Goal: Obtain resource: Download file/media

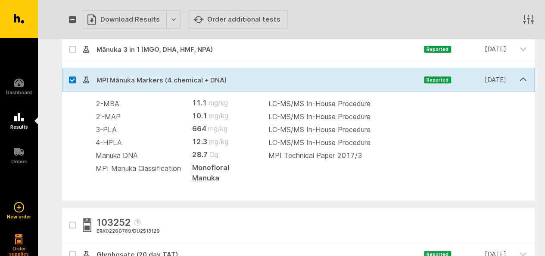
scroll to position [429, 0]
click at [72, 18] on icon "button" at bounding box center [72, 20] width 5 height 4
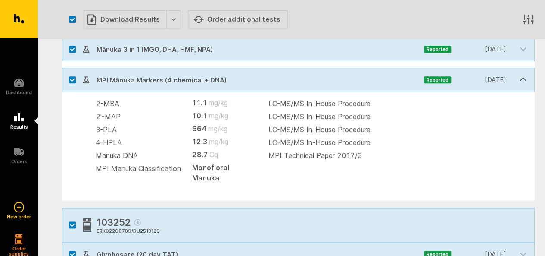
checkbox input "true"
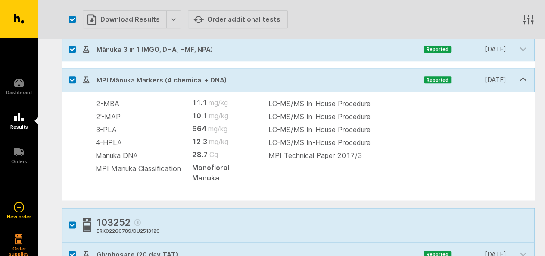
checkbox input "true"
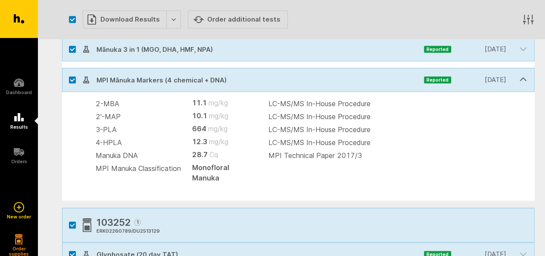
checkbox input "true"
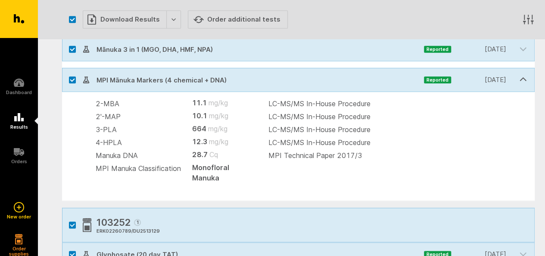
checkbox input "true"
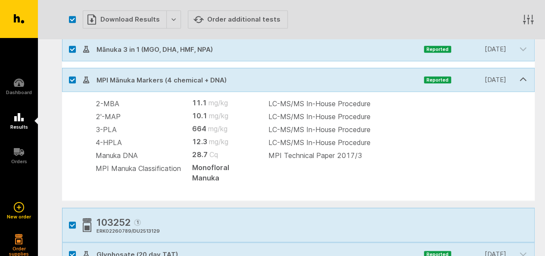
checkbox input "true"
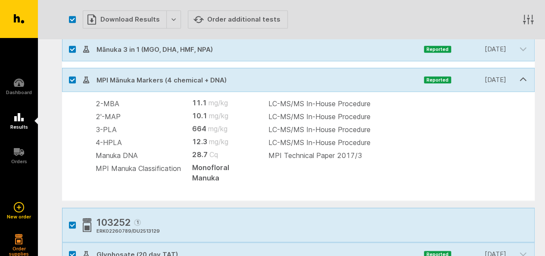
checkbox input "true"
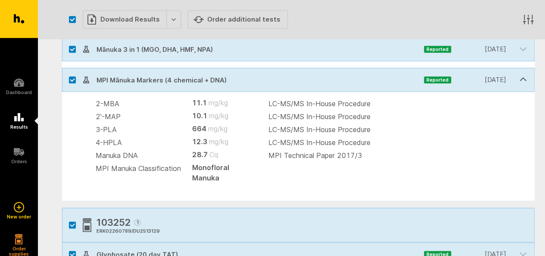
checkbox input "true"
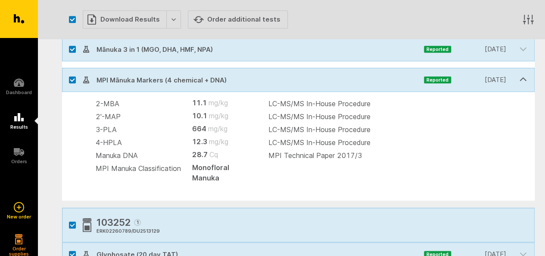
checkbox input "true"
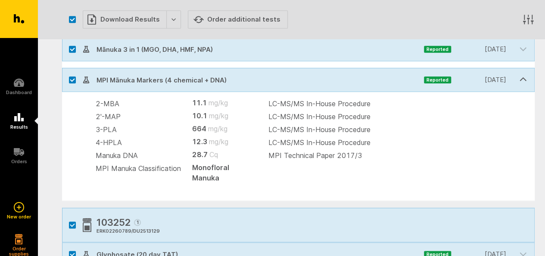
checkbox input "true"
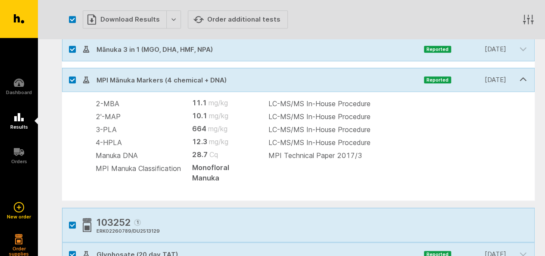
checkbox input "true"
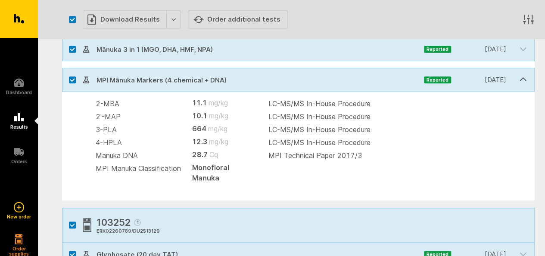
checkbox input "true"
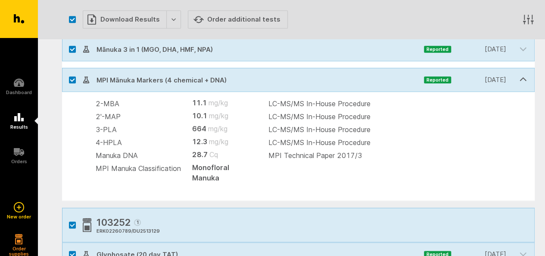
checkbox input "true"
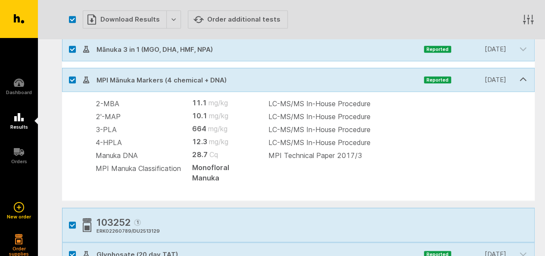
checkbox input "true"
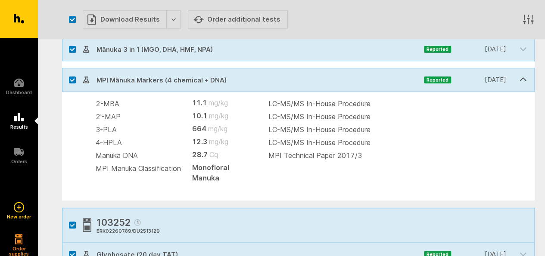
checkbox input "true"
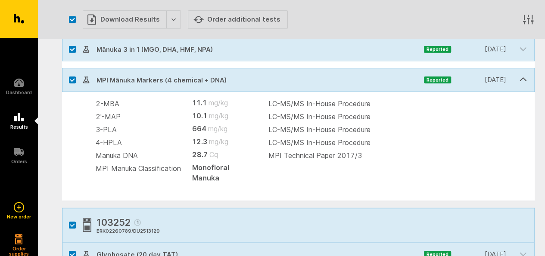
checkbox input "true"
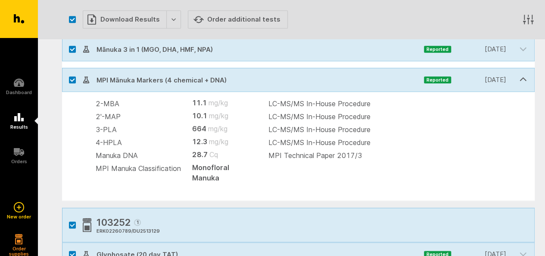
checkbox input "true"
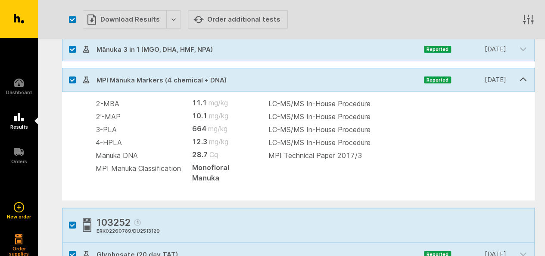
checkbox input "true"
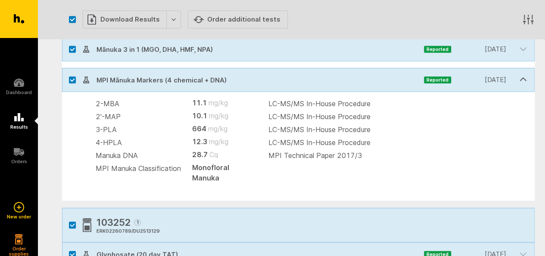
checkbox input "true"
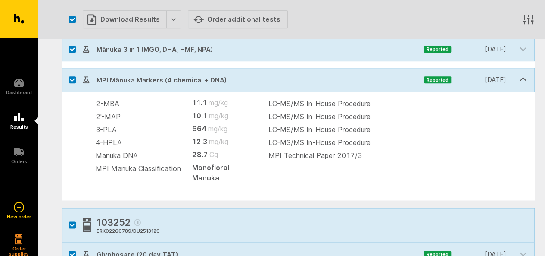
checkbox input "true"
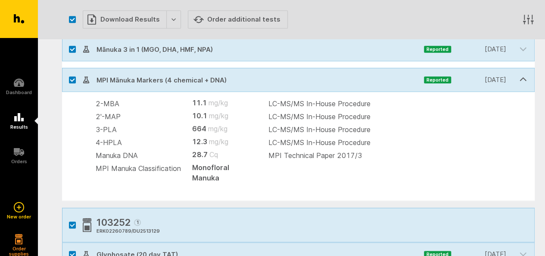
checkbox input "true"
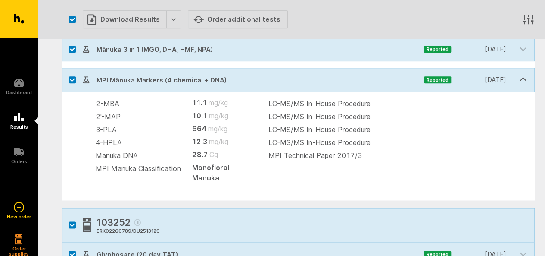
checkbox input "true"
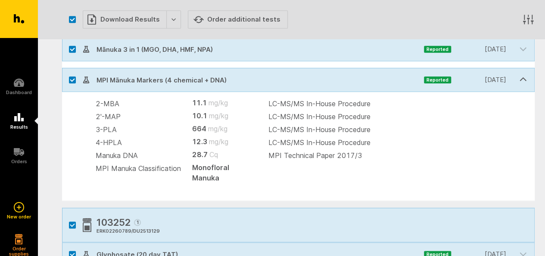
checkbox input "true"
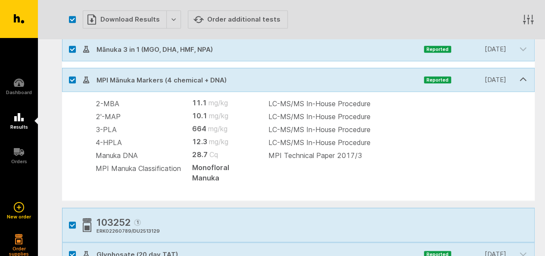
checkbox input "true"
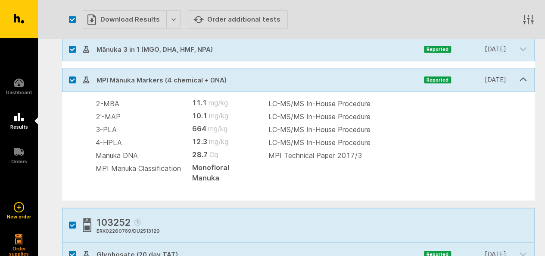
checkbox input "true"
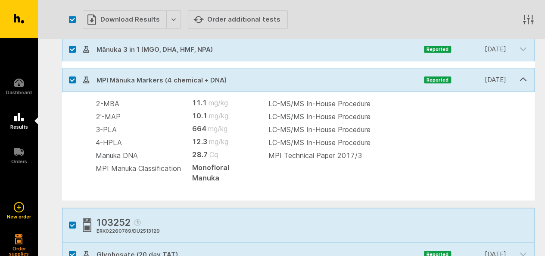
checkbox input "true"
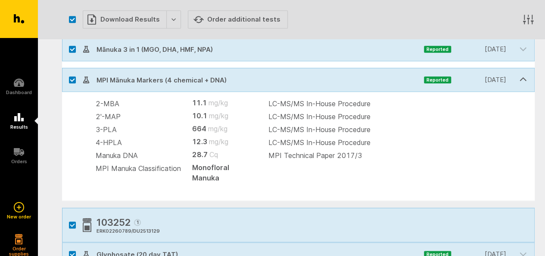
checkbox input "true"
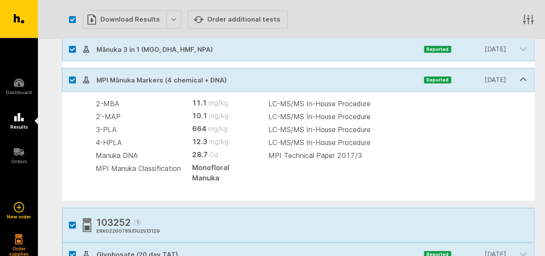
checkbox input "true"
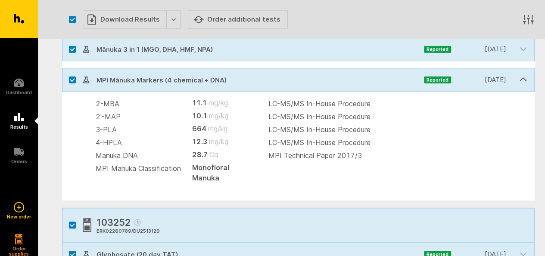
checkbox input "true"
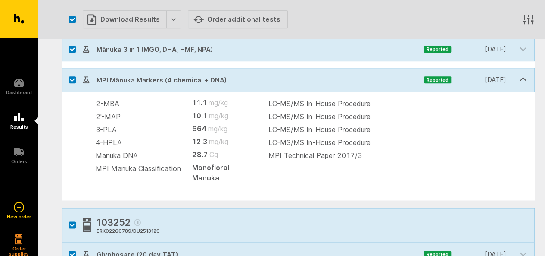
checkbox input "true"
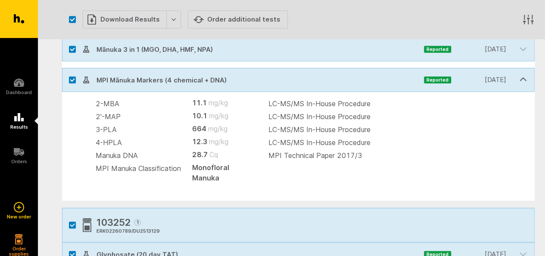
checkbox input "true"
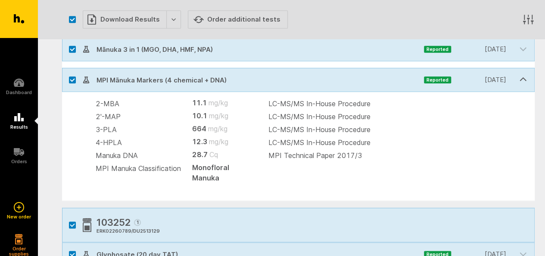
checkbox input "true"
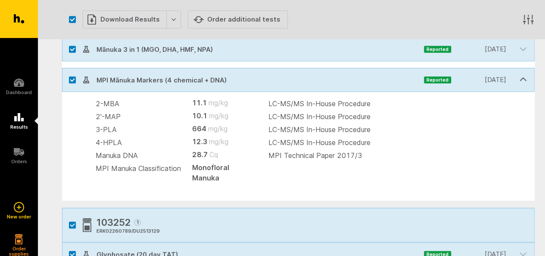
checkbox input "true"
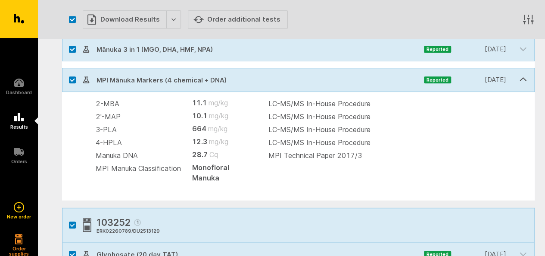
checkbox input "true"
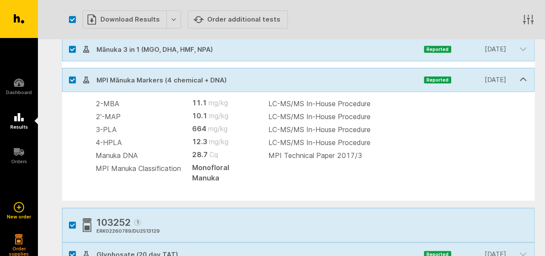
checkbox input "true"
click at [72, 18] on icon "button" at bounding box center [72, 20] width 5 height 4
checkbox input "false"
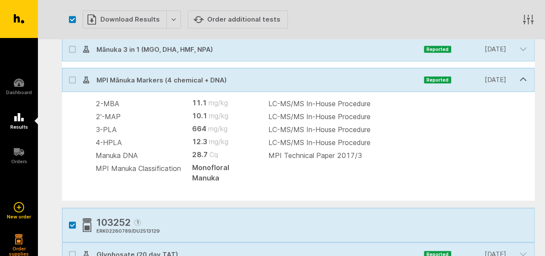
checkbox input "false"
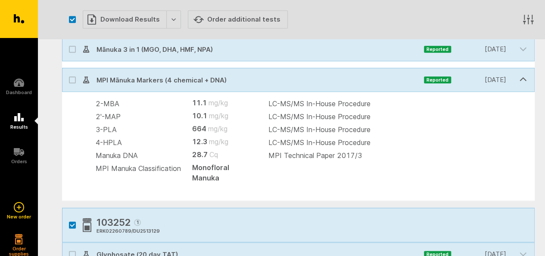
checkbox input "false"
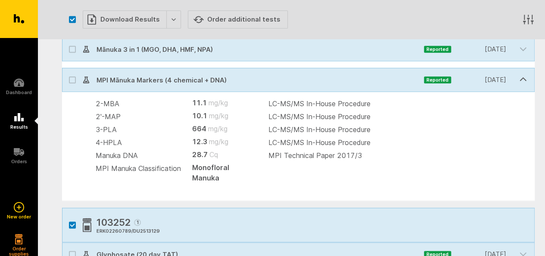
checkbox input "false"
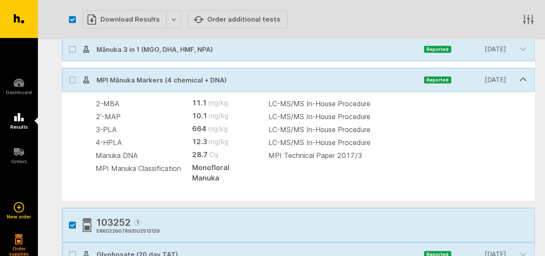
checkbox input "false"
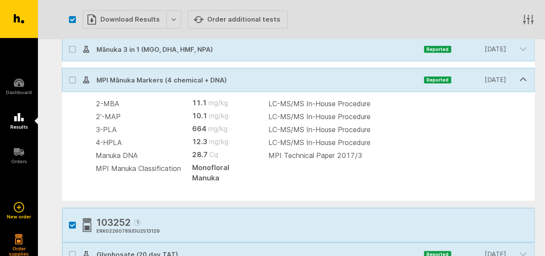
checkbox input "false"
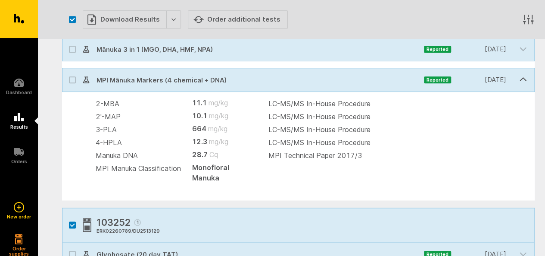
checkbox input "false"
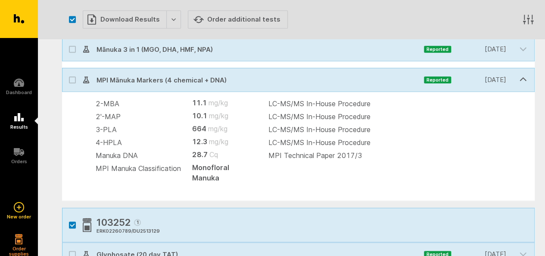
checkbox input "false"
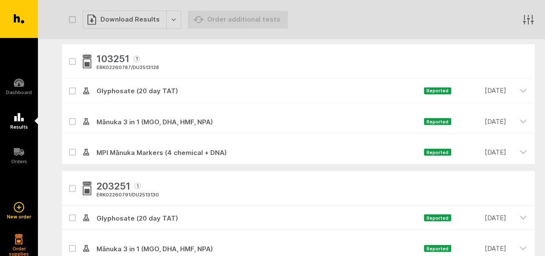
scroll to position [646, 0]
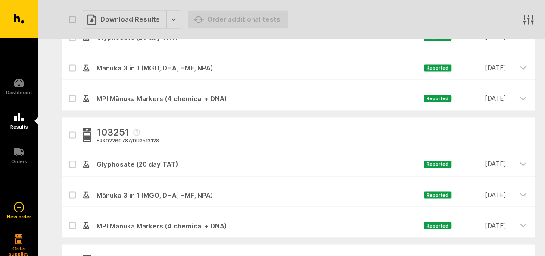
click at [126, 159] on span "Glyphosate (20 day TAT)" at bounding box center [257, 164] width 334 height 10
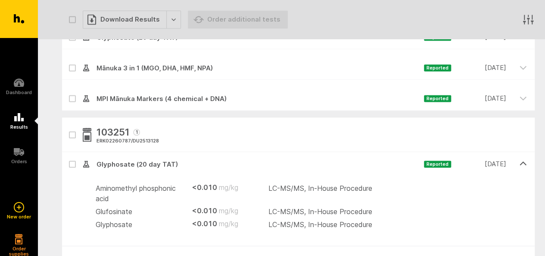
click at [126, 159] on span "Glyphosate (20 day TAT)" at bounding box center [257, 164] width 334 height 10
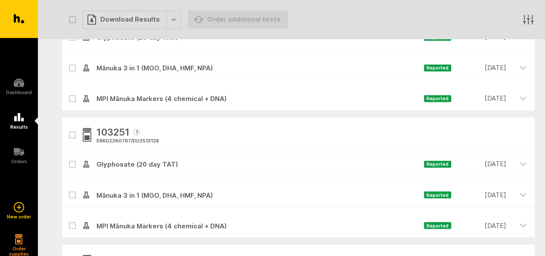
click at [125, 182] on span "Mānuka 3 in 1 (MGO, DHA, HMF, NPA) Reported [DATE]" at bounding box center [297, 194] width 429 height 24
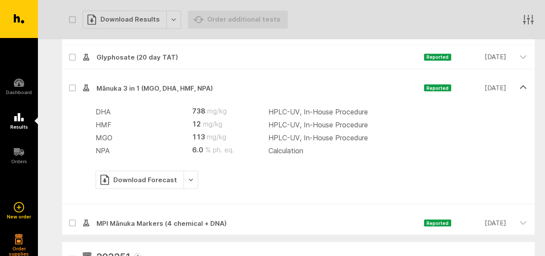
scroll to position [715, 0]
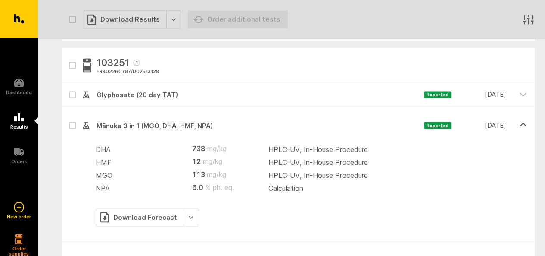
click at [151, 120] on span "Mānuka 3 in 1 (MGO, DHA, HMF, NPA)" at bounding box center [257, 125] width 334 height 10
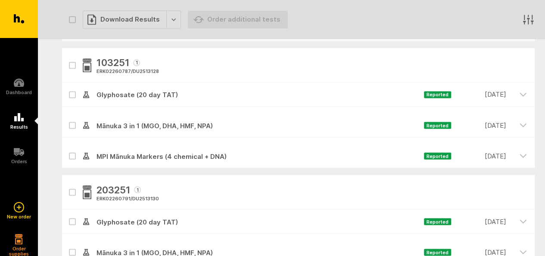
click at [140, 144] on span "MPI Mānuka Markers (4 chemical + DNA) Reported [DATE]" at bounding box center [297, 156] width 429 height 24
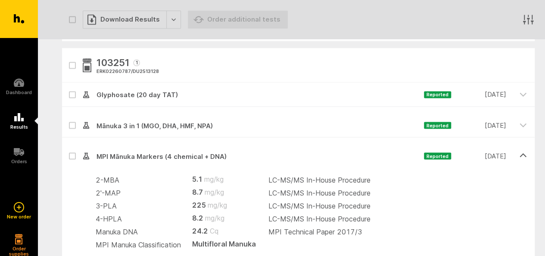
click at [140, 144] on span "MPI Mānuka Markers (4 chemical + DNA) Reported [DATE]" at bounding box center [297, 156] width 429 height 24
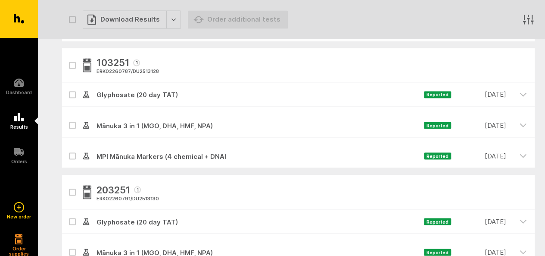
click at [72, 62] on button "button" at bounding box center [72, 65] width 7 height 7
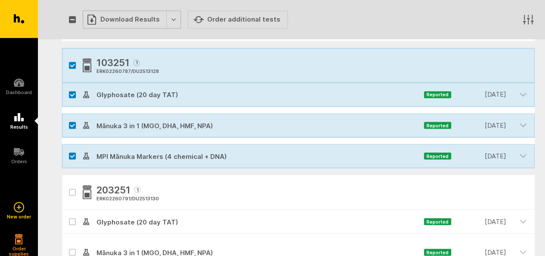
click at [173, 22] on div "Download Results" at bounding box center [132, 19] width 98 height 18
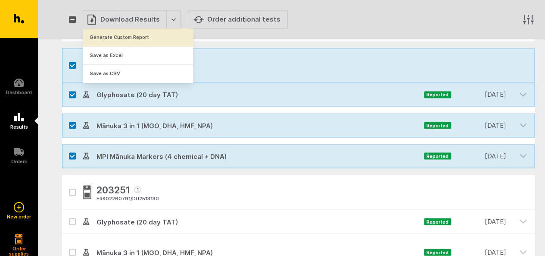
click at [131, 37] on button "Generate Custom Report" at bounding box center [138, 37] width 110 height 18
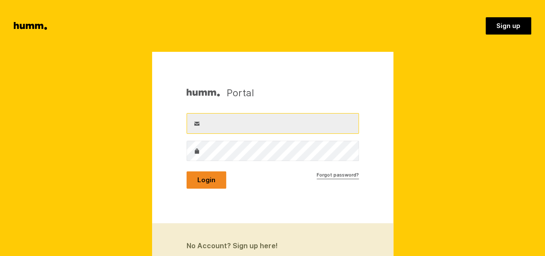
type input "contact@goldfernhoney.co.nz"
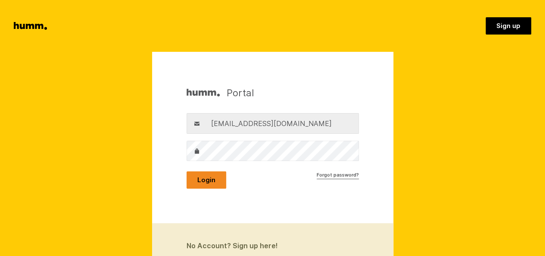
click at [210, 181] on button "Login" at bounding box center [207, 179] width 40 height 17
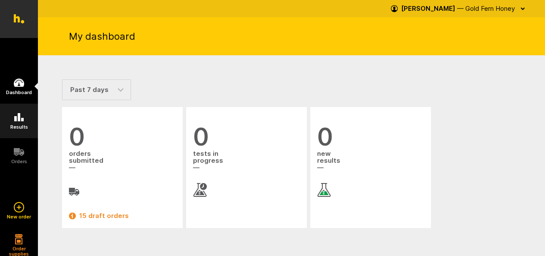
click at [15, 120] on icon at bounding box center [18, 117] width 9 height 8
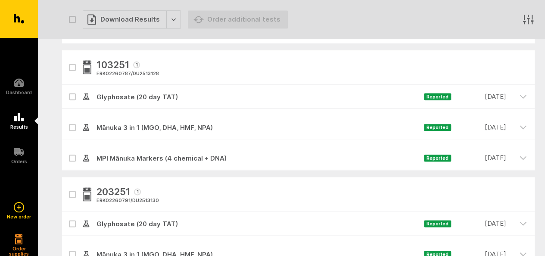
scroll to position [491, 0]
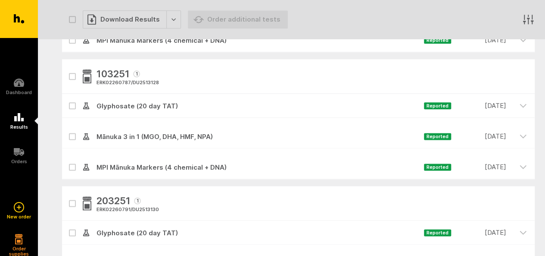
click at [74, 76] on icon "button" at bounding box center [72, 77] width 5 height 4
checkbox input "true"
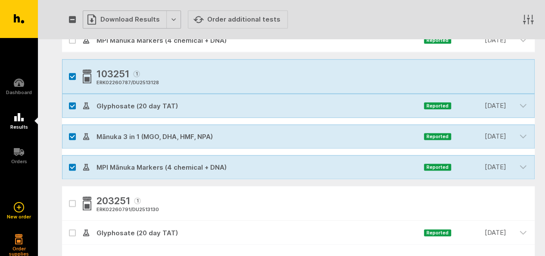
click at [168, 19] on div "Download Results" at bounding box center [132, 19] width 98 height 18
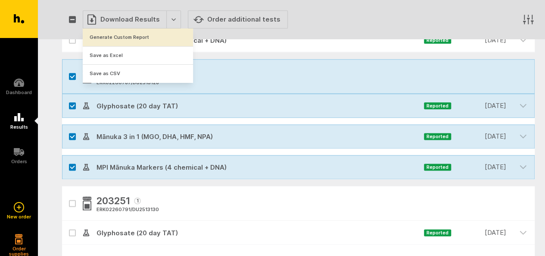
click at [147, 35] on button "Generate Custom Report" at bounding box center [138, 37] width 110 height 18
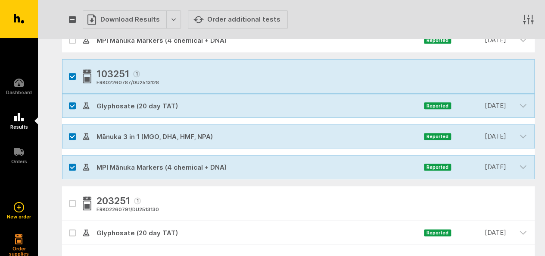
click at [72, 18] on icon "button" at bounding box center [72, 20] width 5 height 4
checkbox input "true"
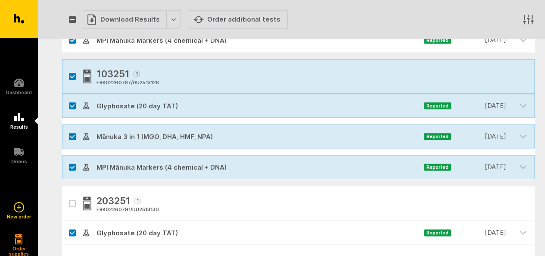
checkbox input "true"
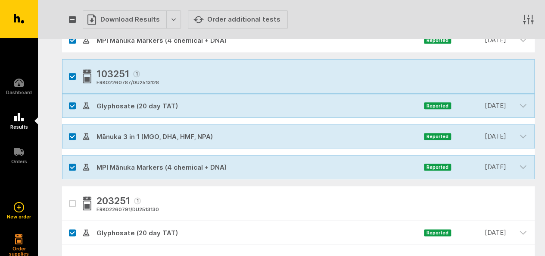
checkbox input "true"
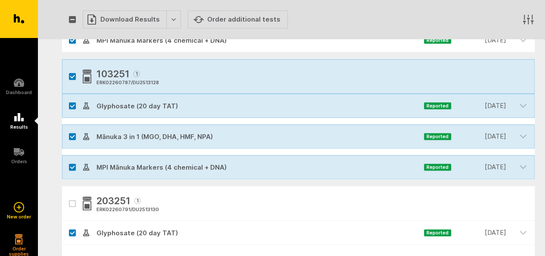
checkbox input "true"
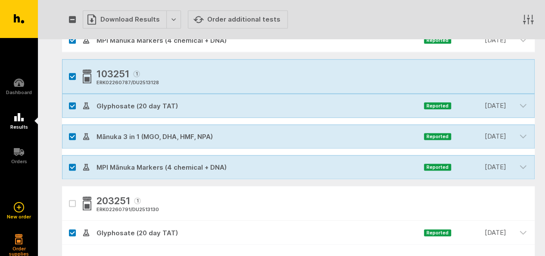
checkbox input "true"
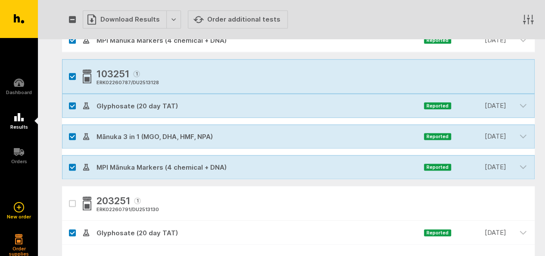
checkbox input "true"
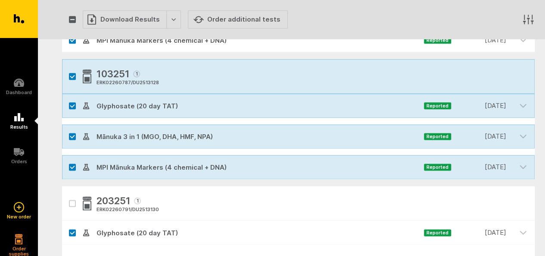
checkbox input "true"
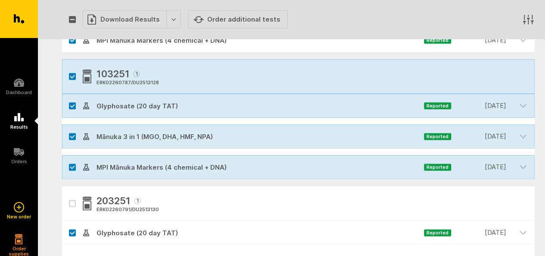
checkbox input "true"
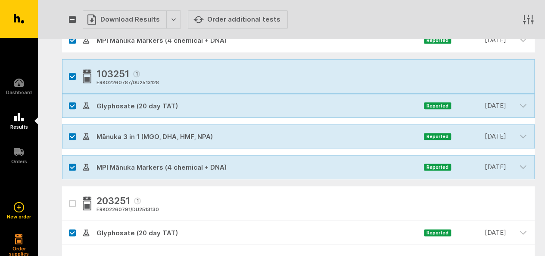
checkbox input "true"
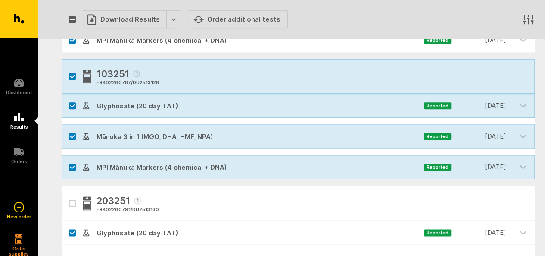
checkbox input "true"
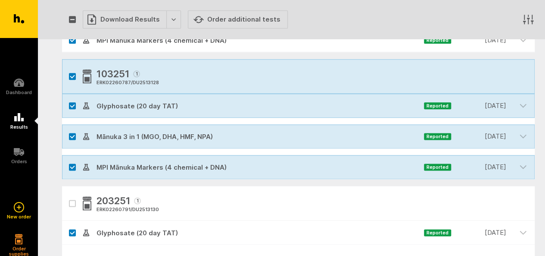
checkbox input "true"
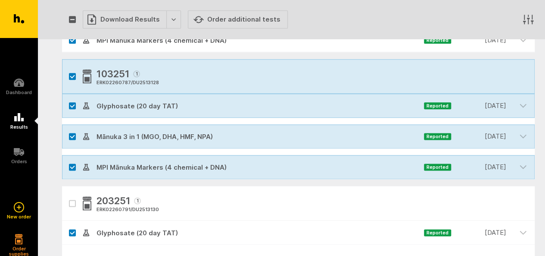
checkbox input "true"
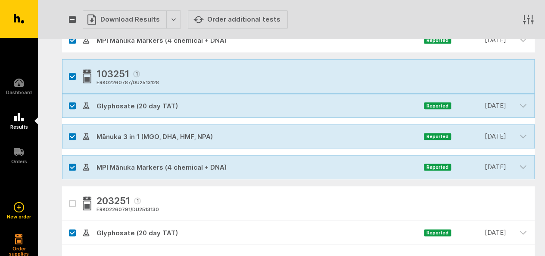
checkbox input "true"
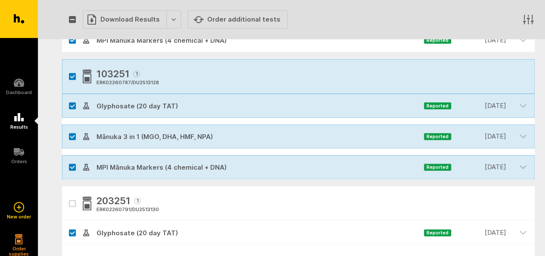
checkbox input "true"
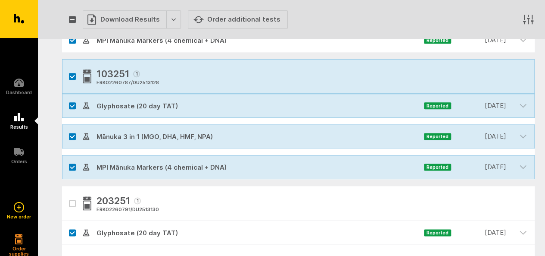
checkbox input "true"
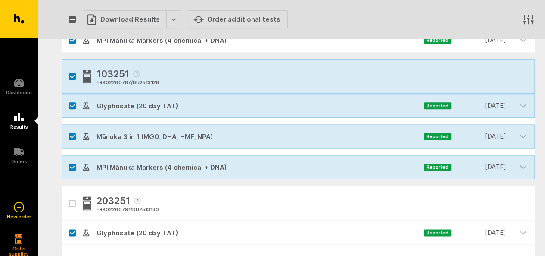
checkbox input "true"
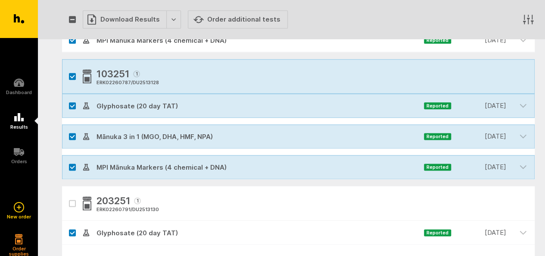
checkbox input "true"
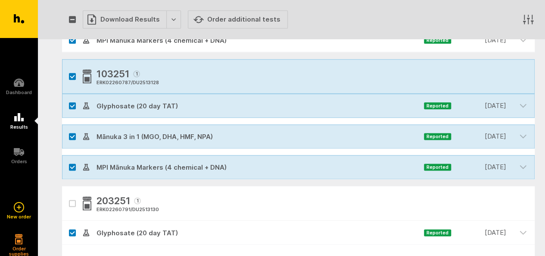
checkbox input "true"
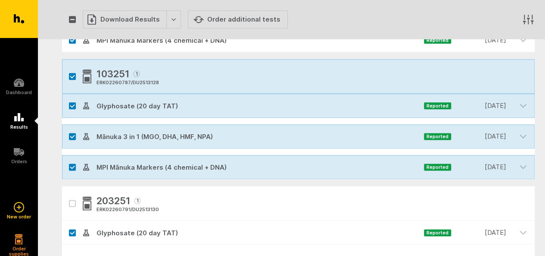
checkbox input "true"
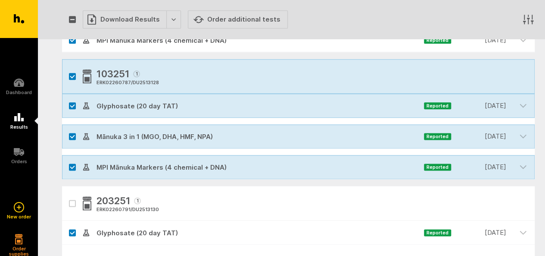
checkbox input "true"
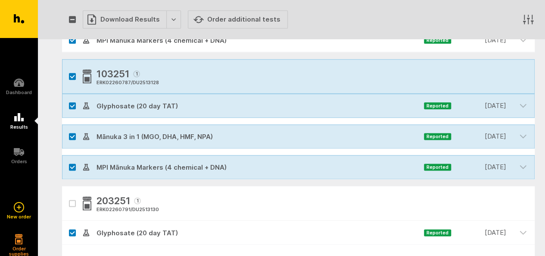
checkbox input "true"
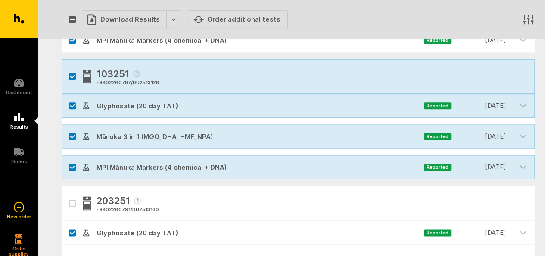
checkbox input "true"
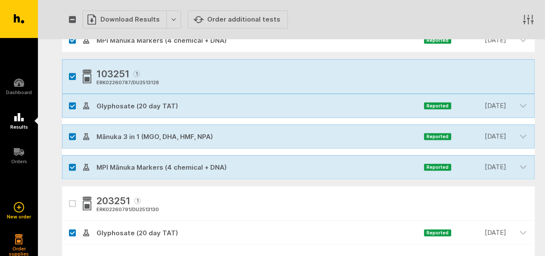
checkbox input "true"
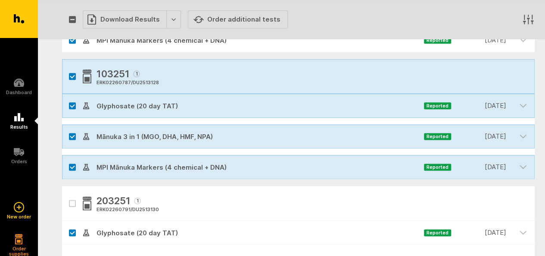
checkbox input "true"
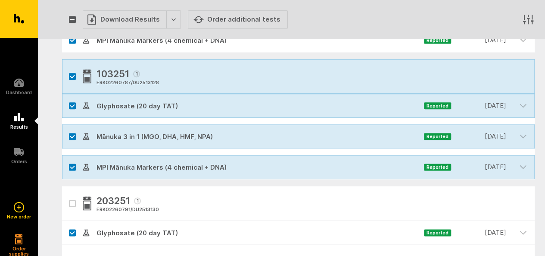
checkbox input "true"
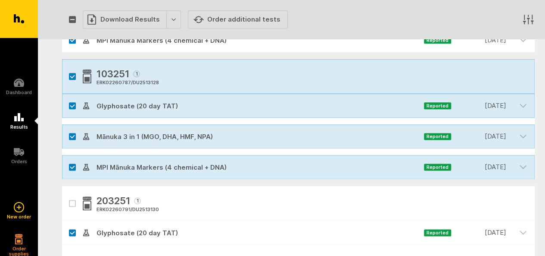
checkbox input "true"
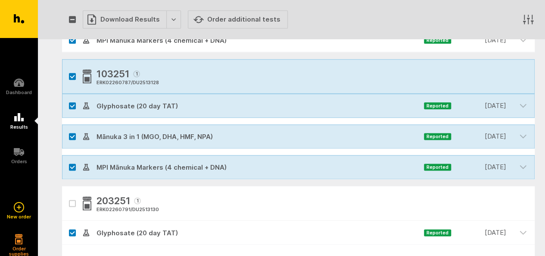
checkbox input "true"
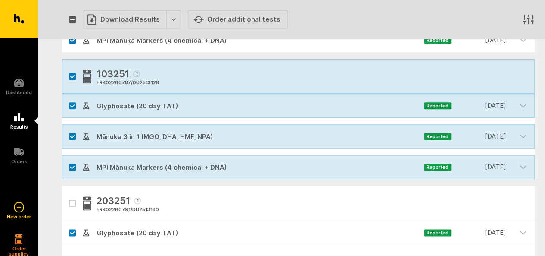
checkbox input "true"
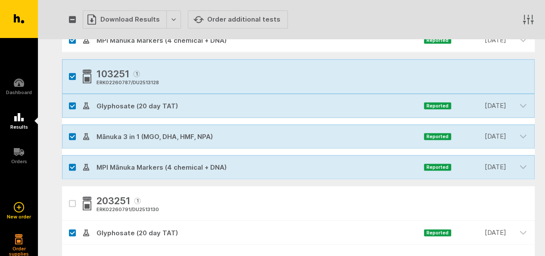
checkbox input "true"
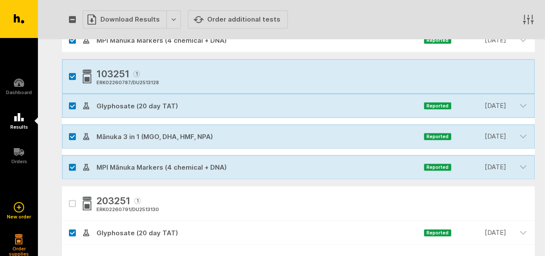
checkbox input "true"
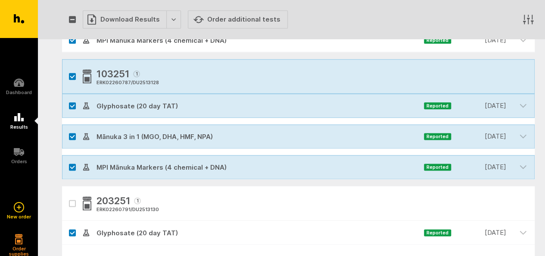
checkbox input "true"
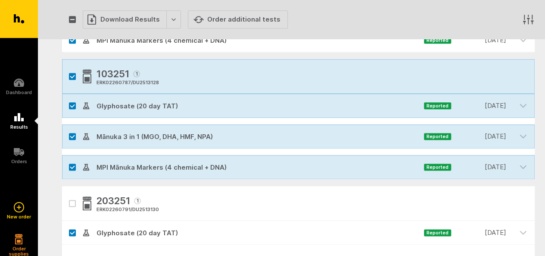
checkbox input "true"
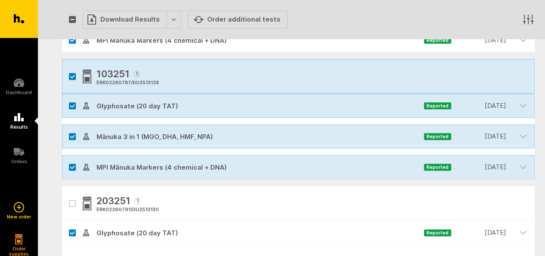
checkbox input "true"
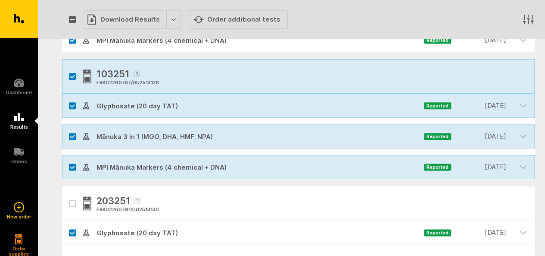
checkbox input "true"
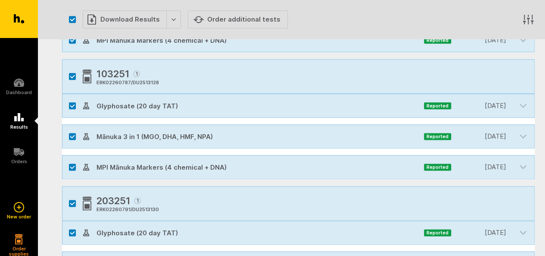
click at [72, 18] on icon "button" at bounding box center [72, 20] width 5 height 4
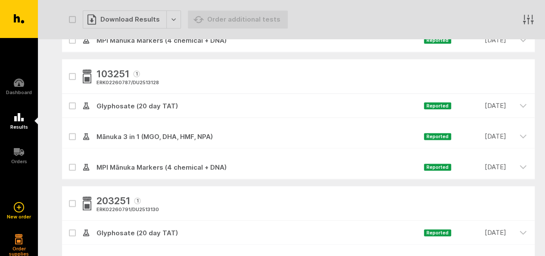
checkbox input "false"
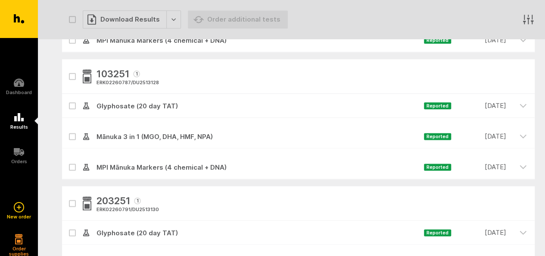
checkbox input "false"
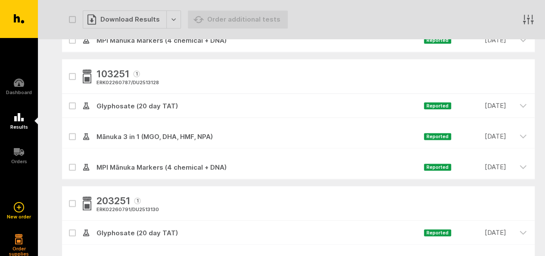
checkbox input "false"
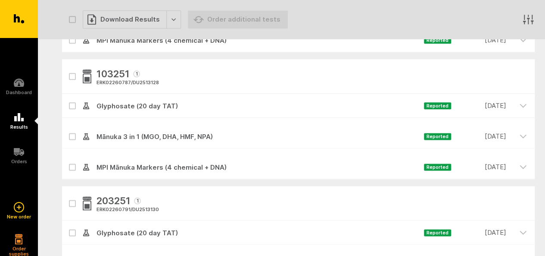
checkbox input "false"
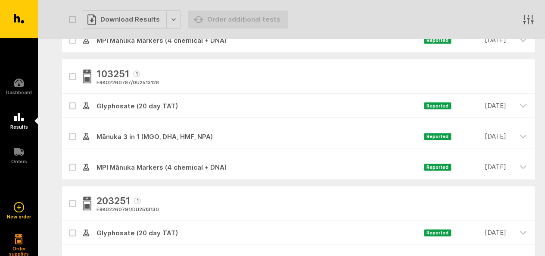
checkbox input "false"
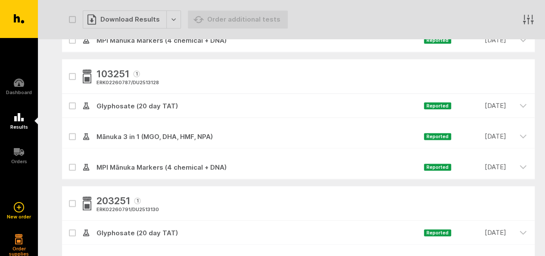
checkbox input "false"
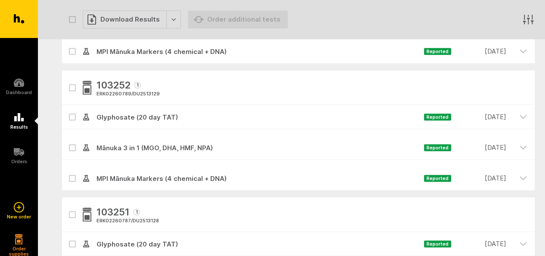
scroll to position [336, 0]
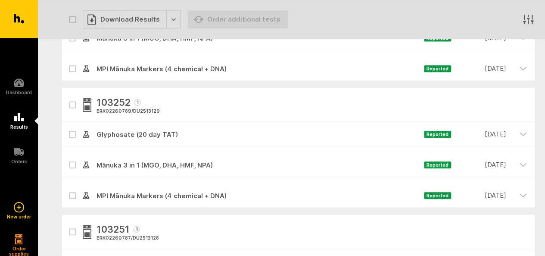
click at [124, 137] on span "Glyphosate (20 day TAT)" at bounding box center [257, 134] width 334 height 10
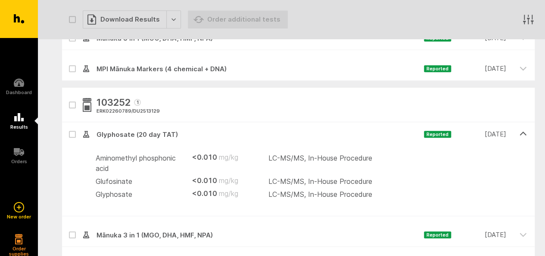
click at [124, 137] on span "Glyphosate (20 day TAT)" at bounding box center [257, 134] width 334 height 10
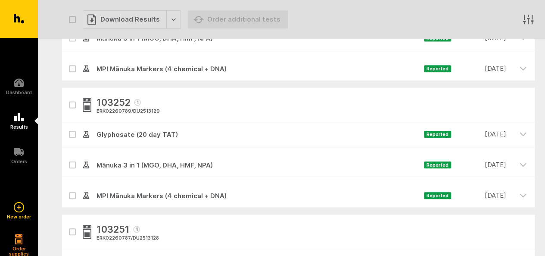
click at [127, 153] on span "Mānuka 3 in 1 (MGO, DHA, HMF, NPA) Reported [DATE]" at bounding box center [297, 165] width 429 height 24
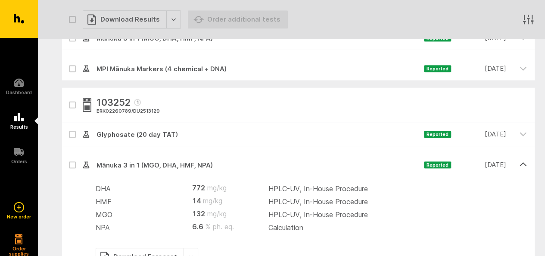
click at [127, 153] on span "Mānuka 3 in 1 (MGO, DHA, HMF, NPA) Reported [DATE]" at bounding box center [297, 165] width 429 height 24
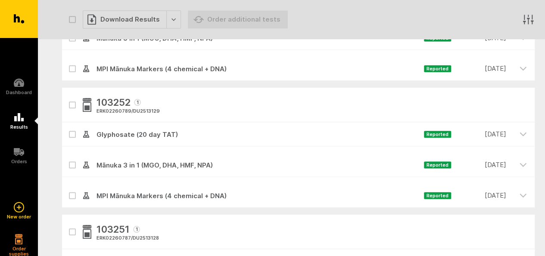
click at [140, 193] on span "MPI Mānuka Markers (4 chemical + DNA)" at bounding box center [257, 196] width 334 height 10
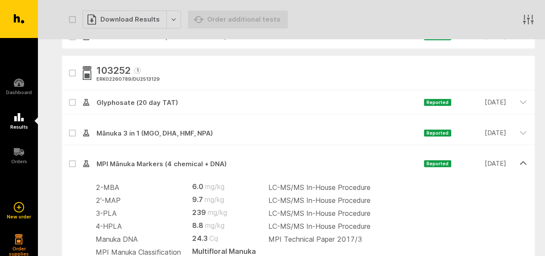
scroll to position [370, 0]
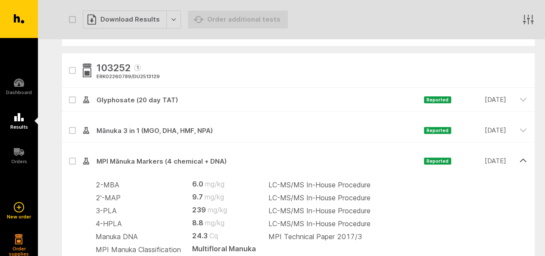
click at [130, 156] on span "MPI Mānuka Markers (4 chemical + DNA)" at bounding box center [257, 161] width 334 height 10
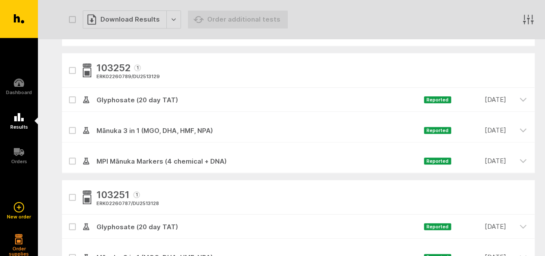
click at [73, 72] on button "button" at bounding box center [72, 70] width 7 height 7
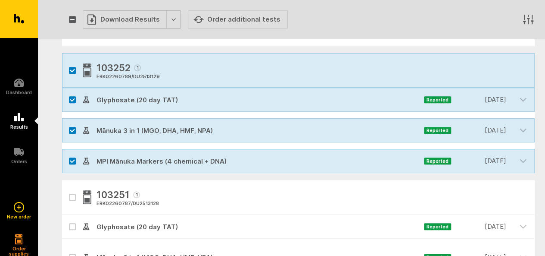
click at [167, 20] on div "Download Results" at bounding box center [132, 19] width 98 height 18
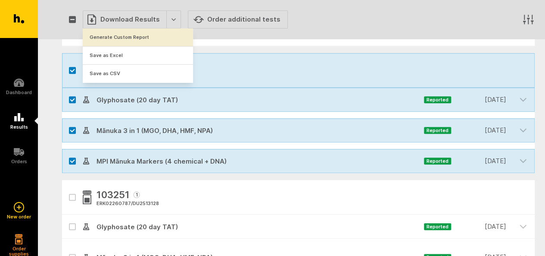
click at [133, 37] on button "Generate Custom Report" at bounding box center [138, 37] width 110 height 18
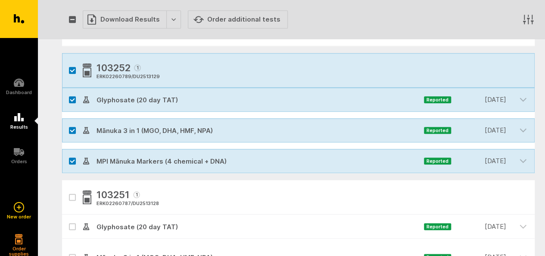
click at [71, 69] on icon "button" at bounding box center [72, 71] width 5 height 4
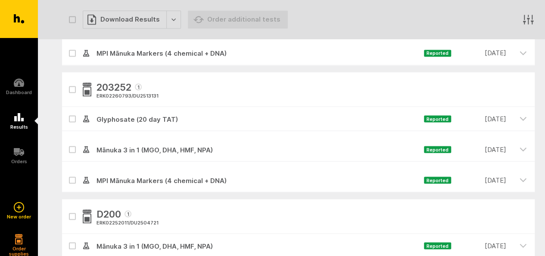
scroll to position [741, 0]
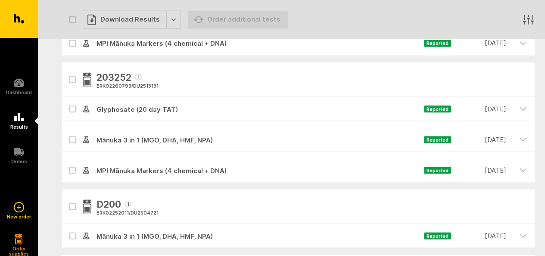
click at [171, 161] on span "MPI Mānuka Markers (4 chemical + DNA) Reported [DATE]" at bounding box center [297, 170] width 429 height 24
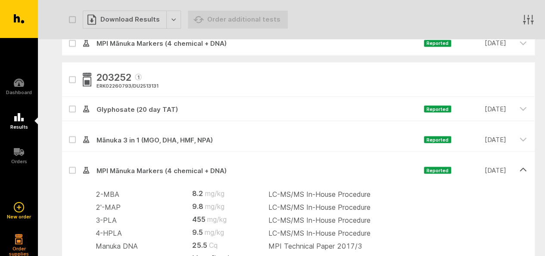
scroll to position [759, 0]
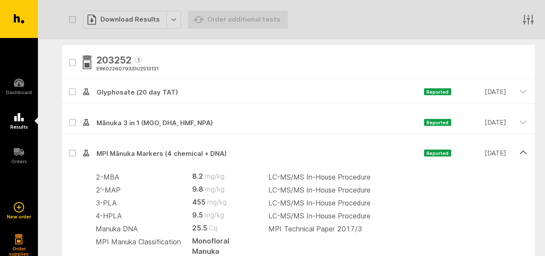
click at [122, 146] on span "MPI Mānuka Markers (4 chemical + DNA) Reported [DATE]" at bounding box center [297, 153] width 429 height 24
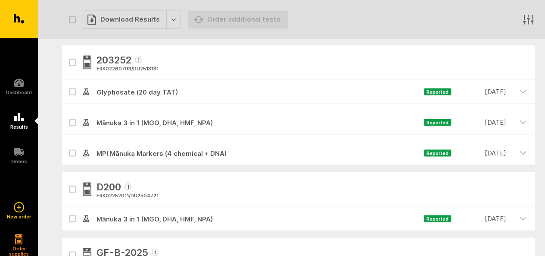
click at [127, 124] on span "Mānuka 3 in 1 (MGO, DHA, HMF, NPA)" at bounding box center [257, 122] width 334 height 10
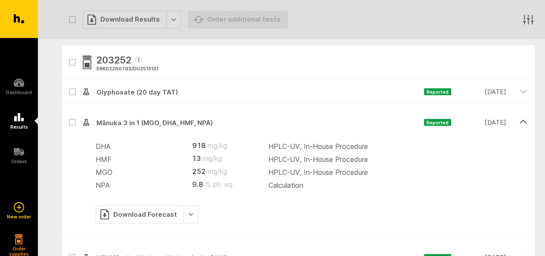
click at [127, 124] on span "Mānuka 3 in 1 (MGO, DHA, HMF, NPA)" at bounding box center [257, 122] width 334 height 10
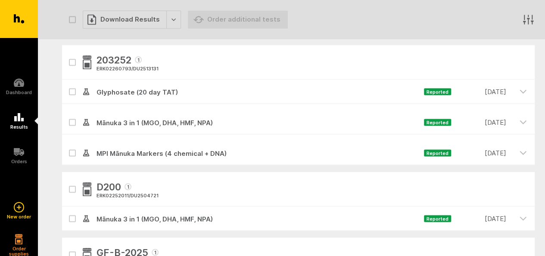
click at [128, 94] on span "Glyphosate (20 day TAT)" at bounding box center [257, 92] width 334 height 10
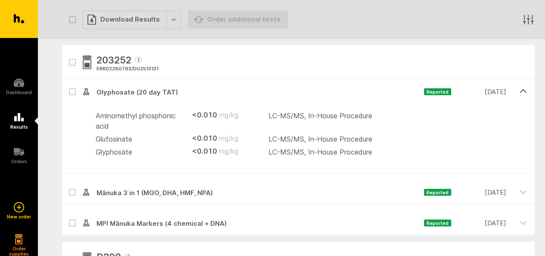
click at [128, 94] on span "Glyphosate (20 day TAT)" at bounding box center [257, 92] width 334 height 10
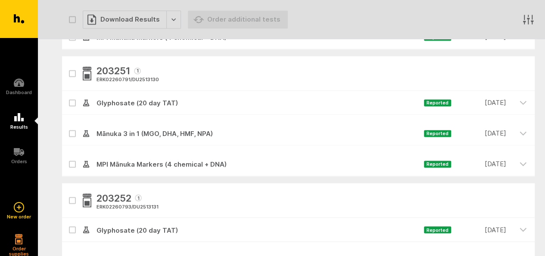
scroll to position [603, 0]
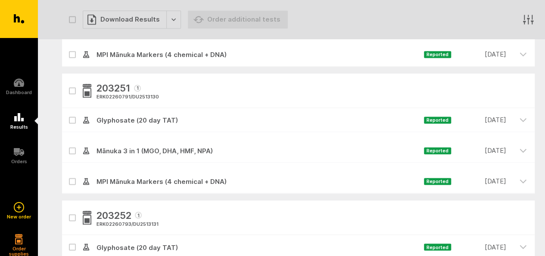
click at [194, 186] on span "MPI Mānuka Markers (4 chemical + DNA) Reported [DATE]" at bounding box center [297, 181] width 429 height 24
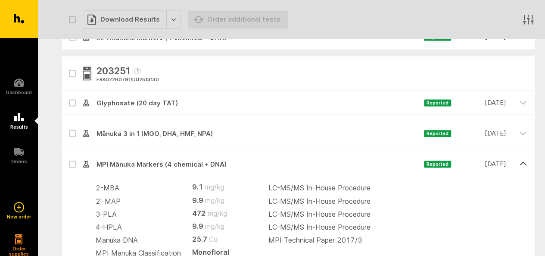
scroll to position [638, 0]
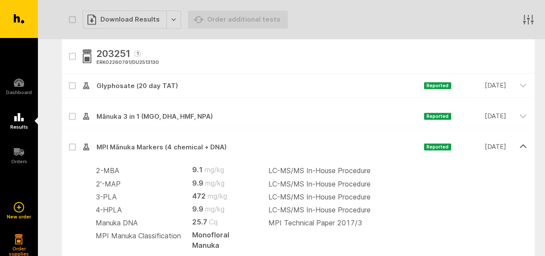
click at [134, 144] on span "MPI Mānuka Markers (4 chemical + DNA)" at bounding box center [257, 147] width 334 height 10
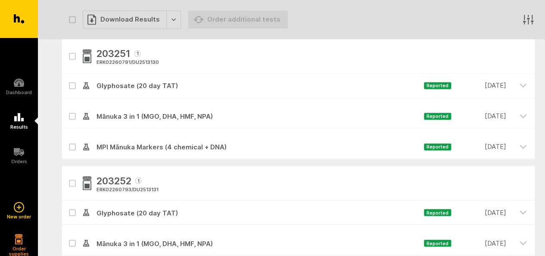
click at [127, 122] on span "Mānuka 3 in 1 (MGO, DHA, HMF, NPA) Reported [DATE]" at bounding box center [297, 116] width 429 height 24
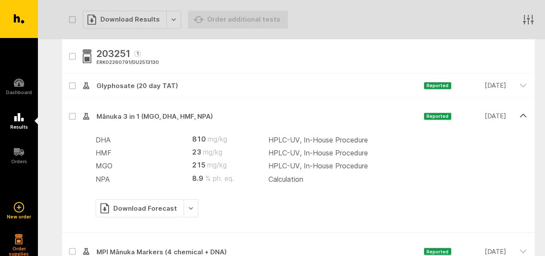
click at [127, 122] on span "Mānuka 3 in 1 (MGO, DHA, HMF, NPA) Reported [DATE]" at bounding box center [297, 116] width 429 height 24
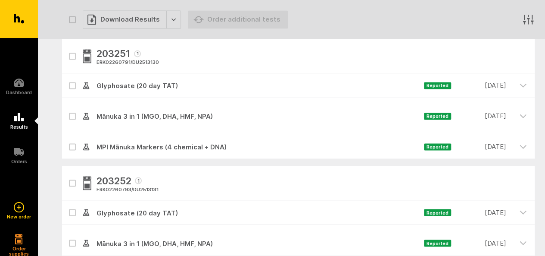
click at [129, 93] on span "Glyphosate (20 day TAT) Reported 27 Jun. 2025" at bounding box center [297, 85] width 429 height 24
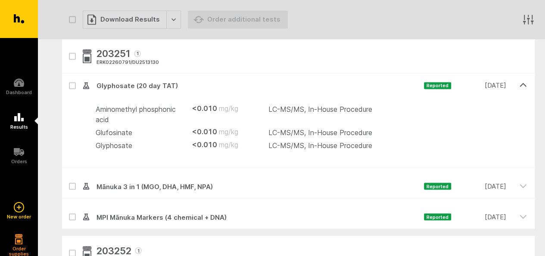
click at [129, 93] on span "Glyphosate (20 day TAT) Reported 27 Jun. 2025" at bounding box center [297, 85] width 429 height 24
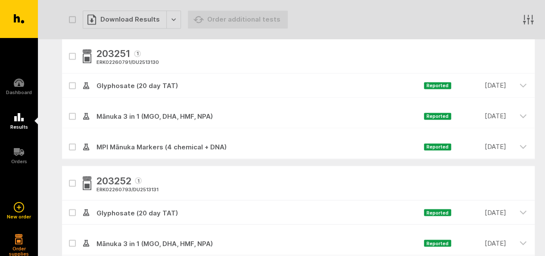
click at [71, 56] on icon "button" at bounding box center [72, 56] width 4 height 3
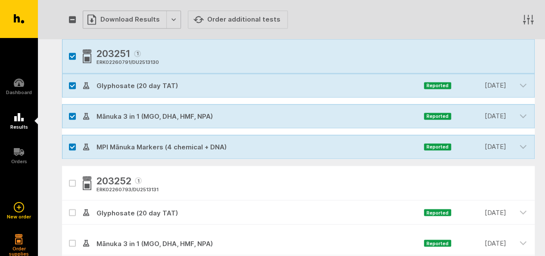
click at [169, 25] on div "Download Results" at bounding box center [132, 19] width 98 height 18
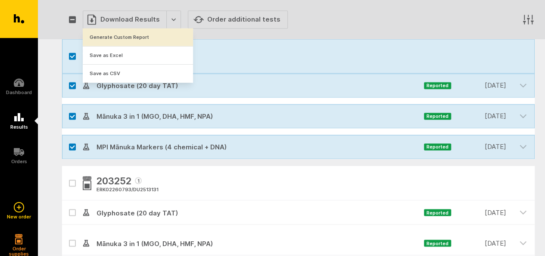
click at [145, 34] on button "Generate Custom Report" at bounding box center [138, 37] width 110 height 18
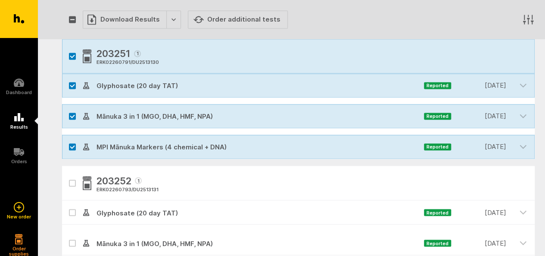
click at [72, 54] on icon "button" at bounding box center [72, 56] width 5 height 4
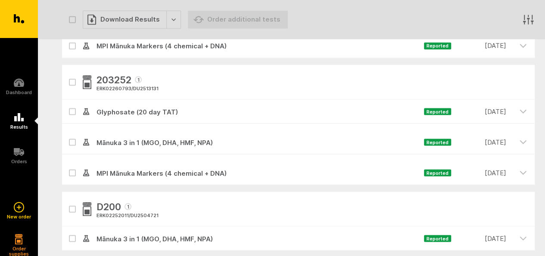
scroll to position [741, 0]
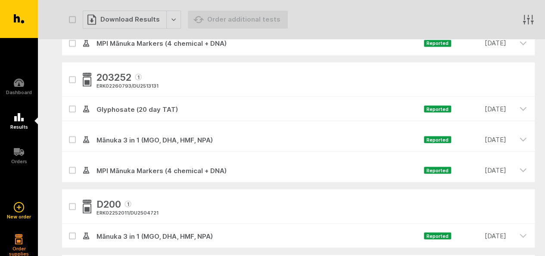
click at [70, 82] on div "203252 1 ERK02260793 / DU2513131" at bounding box center [298, 79] width 473 height 34
click at [70, 78] on icon "button" at bounding box center [72, 80] width 5 height 4
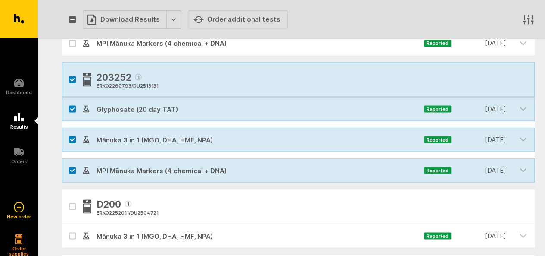
click at [166, 25] on div "Download Results" at bounding box center [132, 19] width 98 height 18
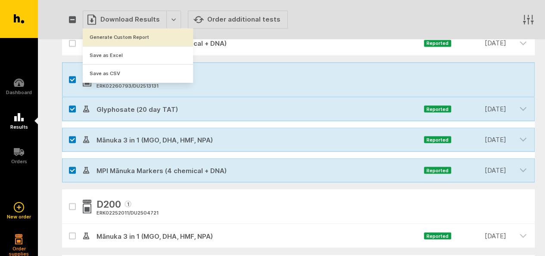
click at [151, 31] on button "Generate Custom Report" at bounding box center [138, 37] width 110 height 18
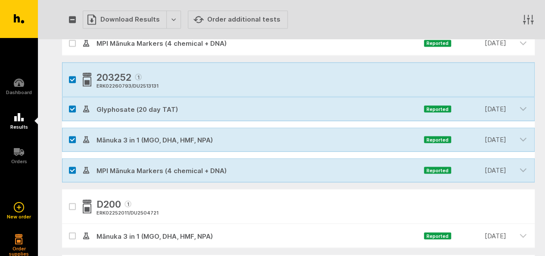
click at [72, 78] on icon "button" at bounding box center [72, 80] width 5 height 4
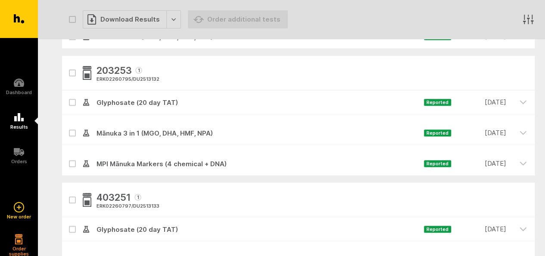
scroll to position [121, 0]
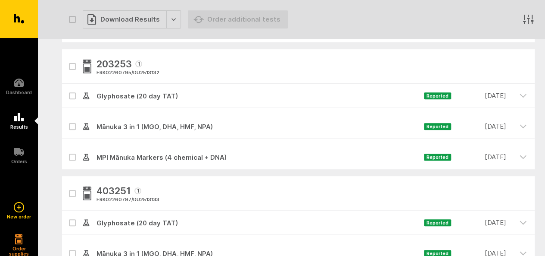
click at [143, 150] on span "MPI Mānuka Markers (4 chemical + DNA) Reported [DATE]" at bounding box center [297, 157] width 429 height 24
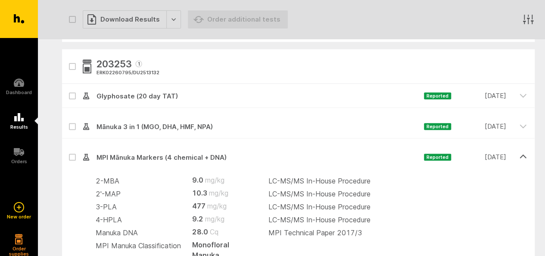
click at [134, 148] on span "MPI Mānuka Markers (4 chemical + DNA) Reported [DATE]" at bounding box center [297, 157] width 429 height 24
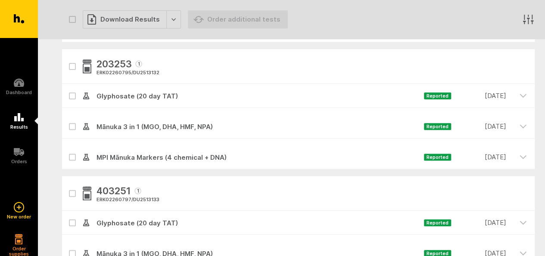
click at [134, 131] on span "Mānuka 3 in 1 (MGO, DHA, HMF, NPA)" at bounding box center [257, 127] width 334 height 10
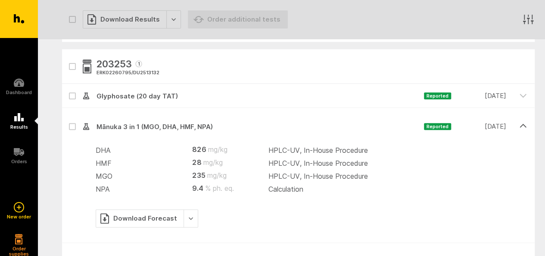
click at [134, 131] on span "Mānuka 3 in 1 (MGO, DHA, HMF, NPA)" at bounding box center [257, 127] width 334 height 10
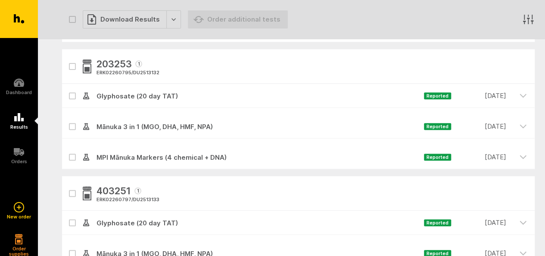
click at [121, 94] on span "Glyphosate (20 day TAT)" at bounding box center [257, 96] width 334 height 10
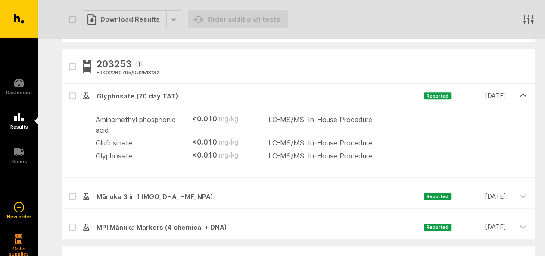
click at [121, 94] on span "Glyphosate (20 day TAT)" at bounding box center [257, 96] width 334 height 10
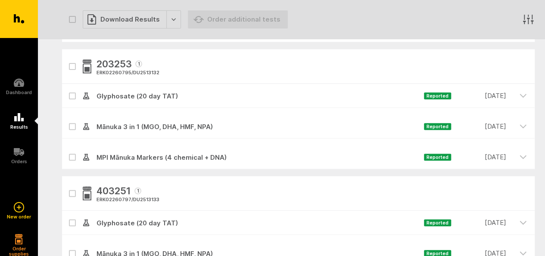
click at [75, 64] on button "button" at bounding box center [72, 66] width 7 height 7
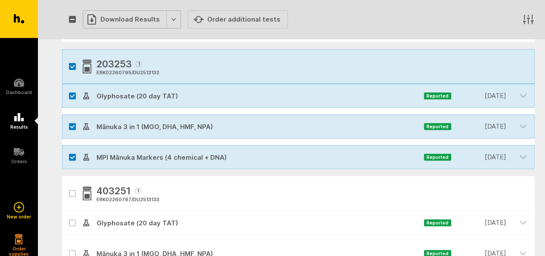
click at [168, 27] on div "Download Results" at bounding box center [132, 19] width 98 height 18
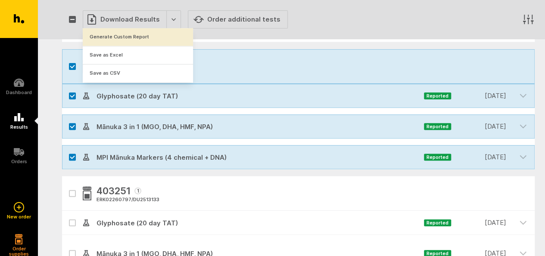
click at [159, 42] on button "Generate Custom Report" at bounding box center [138, 37] width 110 height 18
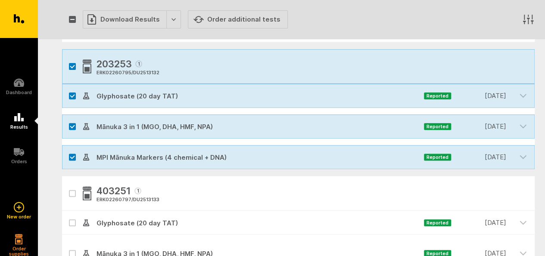
click at [73, 66] on button "button" at bounding box center [72, 66] width 7 height 7
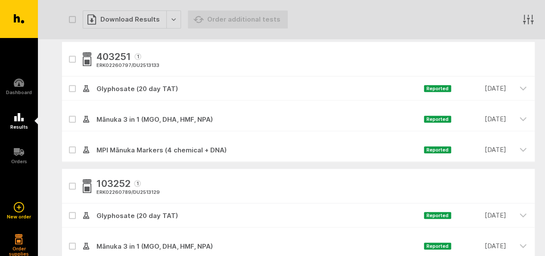
scroll to position [259, 0]
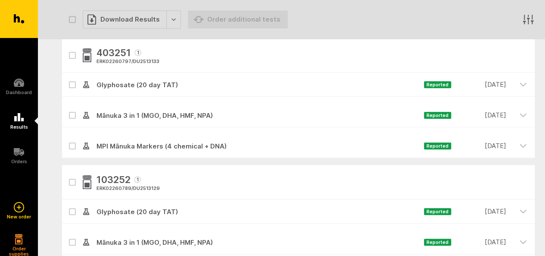
click at [248, 151] on span "MPI Mānuka Markers (4 chemical + DNA) Reported [DATE]" at bounding box center [297, 146] width 429 height 24
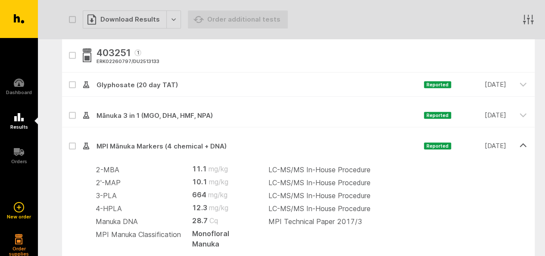
click at [248, 151] on span "MPI Mānuka Markers (4 chemical + DNA) Reported [DATE]" at bounding box center [297, 146] width 429 height 24
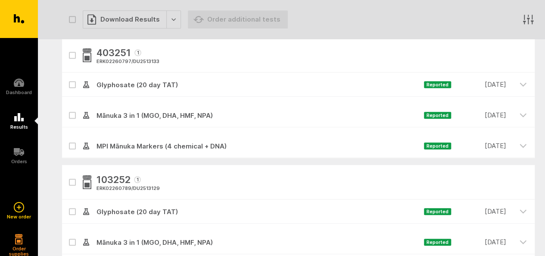
click at [72, 145] on icon at bounding box center [72, 146] width 5 height 4
click at [68, 139] on input "checkbox" at bounding box center [65, 137] width 6 height 6
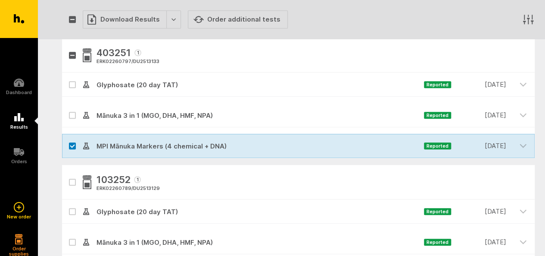
click at [205, 76] on span "Glyphosate (20 day TAT) Reported 27 Jun. 2025" at bounding box center [297, 84] width 429 height 24
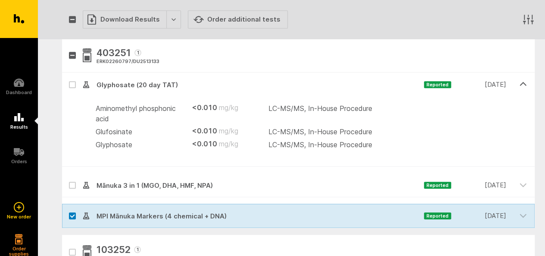
click at [205, 77] on span "Glyphosate (20 day TAT) Reported 27 Jun. 2025" at bounding box center [297, 84] width 429 height 24
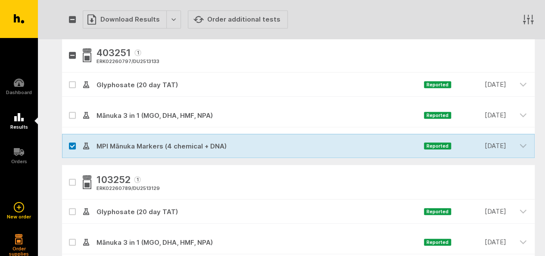
click at [72, 85] on icon at bounding box center [72, 85] width 5 height 4
click at [68, 78] on input "checkbox" at bounding box center [65, 75] width 6 height 6
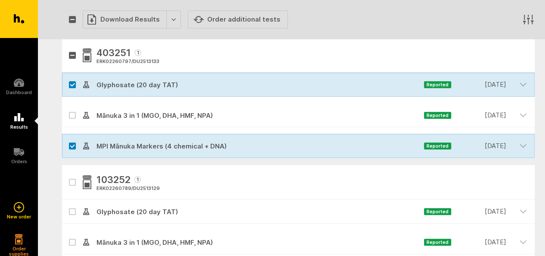
click at [224, 119] on span "Mānuka 3 in 1 (MGO, DHA, HMF, NPA)" at bounding box center [257, 115] width 334 height 10
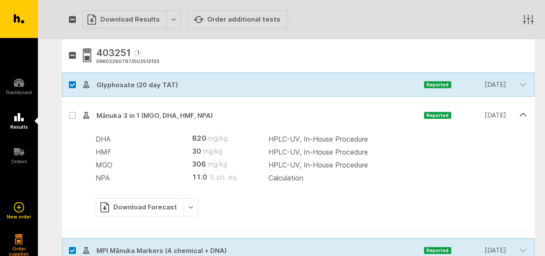
click at [224, 119] on span "Mānuka 3 in 1 (MGO, DHA, HMF, NPA)" at bounding box center [257, 115] width 334 height 10
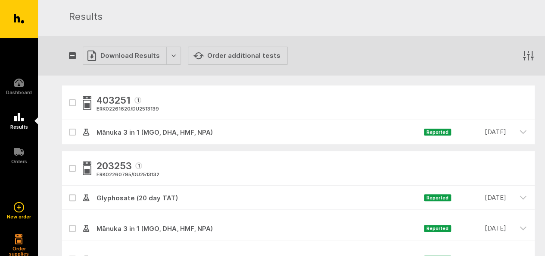
scroll to position [17, 0]
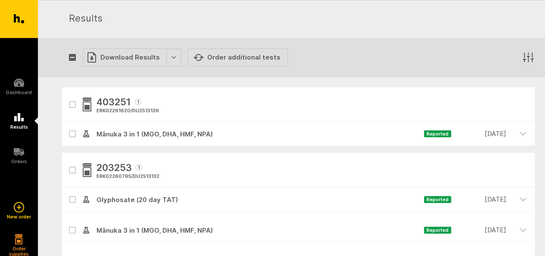
drag, startPoint x: 233, startPoint y: 128, endPoint x: 233, endPoint y: 124, distance: 4.7
click at [233, 124] on span "Mānuka 3 in 1 (MGO, DHA, HMF, NPA) Reported 17 Jun. 2025" at bounding box center [297, 134] width 429 height 24
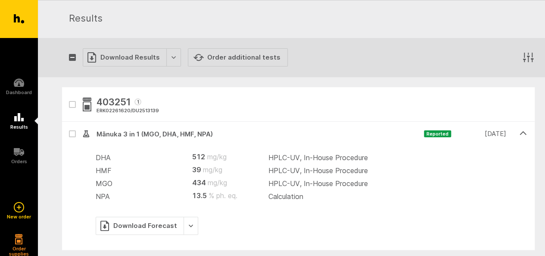
click at [233, 131] on span "Mānuka 3 in 1 (MGO, DHA, HMF, NPA)" at bounding box center [257, 134] width 334 height 10
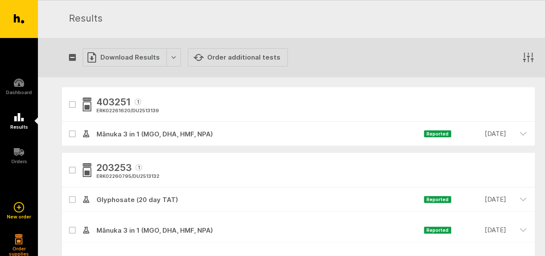
click at [69, 133] on label at bounding box center [72, 133] width 7 height 7
click at [68, 127] on input "checkbox" at bounding box center [65, 125] width 6 height 6
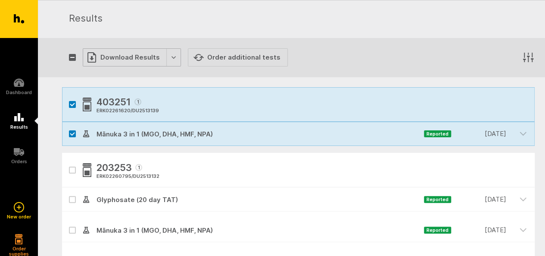
click at [161, 65] on div "Download Results" at bounding box center [132, 57] width 98 height 18
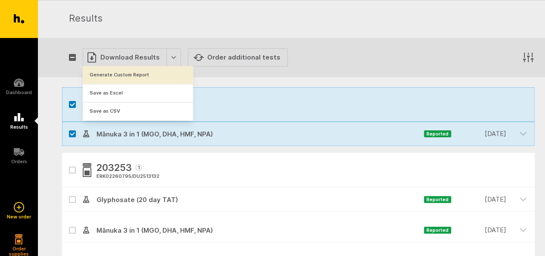
click at [153, 71] on button "Generate Custom Report" at bounding box center [138, 75] width 110 height 18
